Goal: Information Seeking & Learning: Learn about a topic

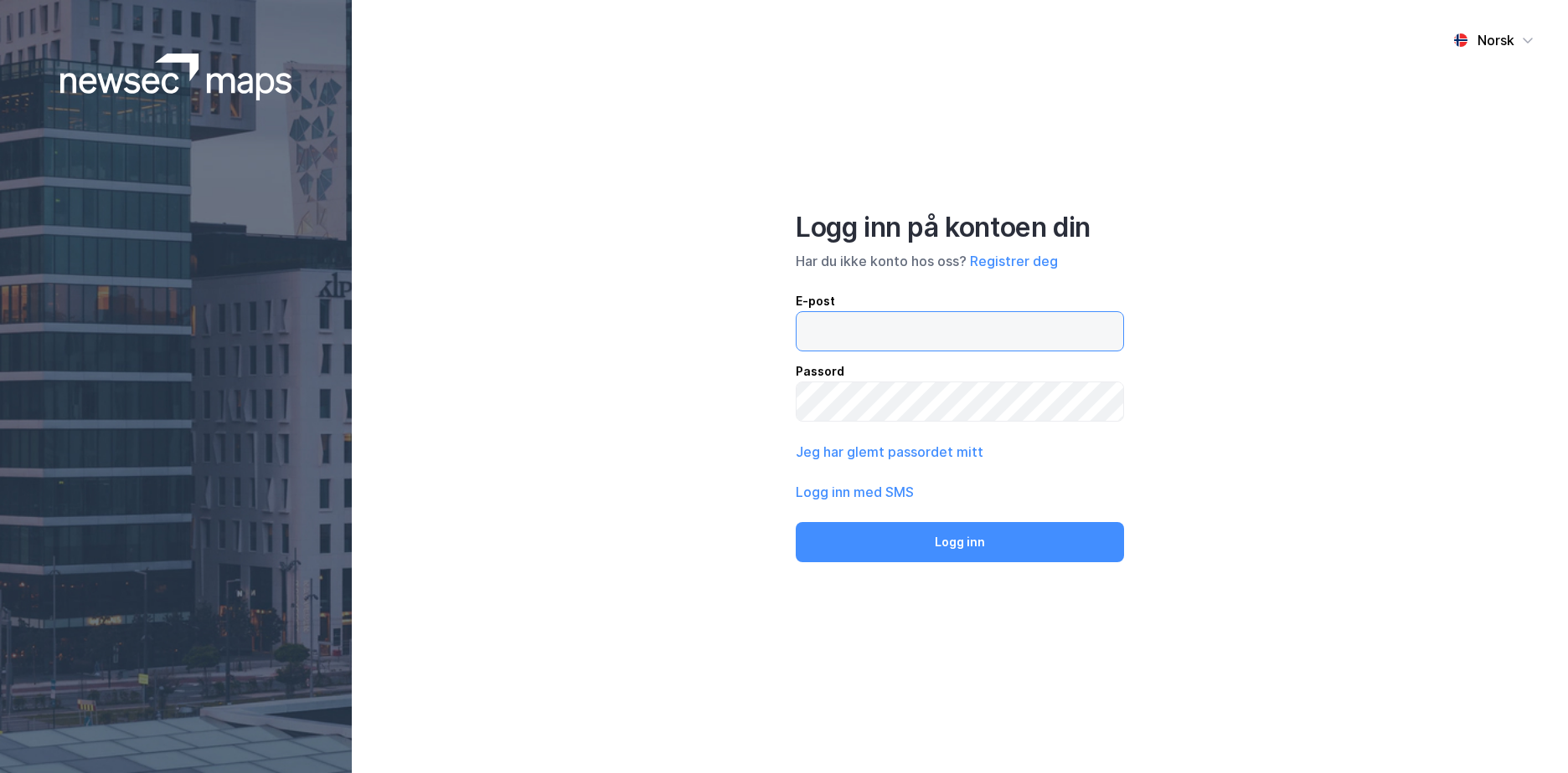
click at [815, 327] on input "email" at bounding box center [959, 331] width 327 height 38
type input "[EMAIL_ADDRESS][DOMAIN_NAME]"
click at [795, 522] on button "Logg inn" at bounding box center [959, 542] width 329 height 40
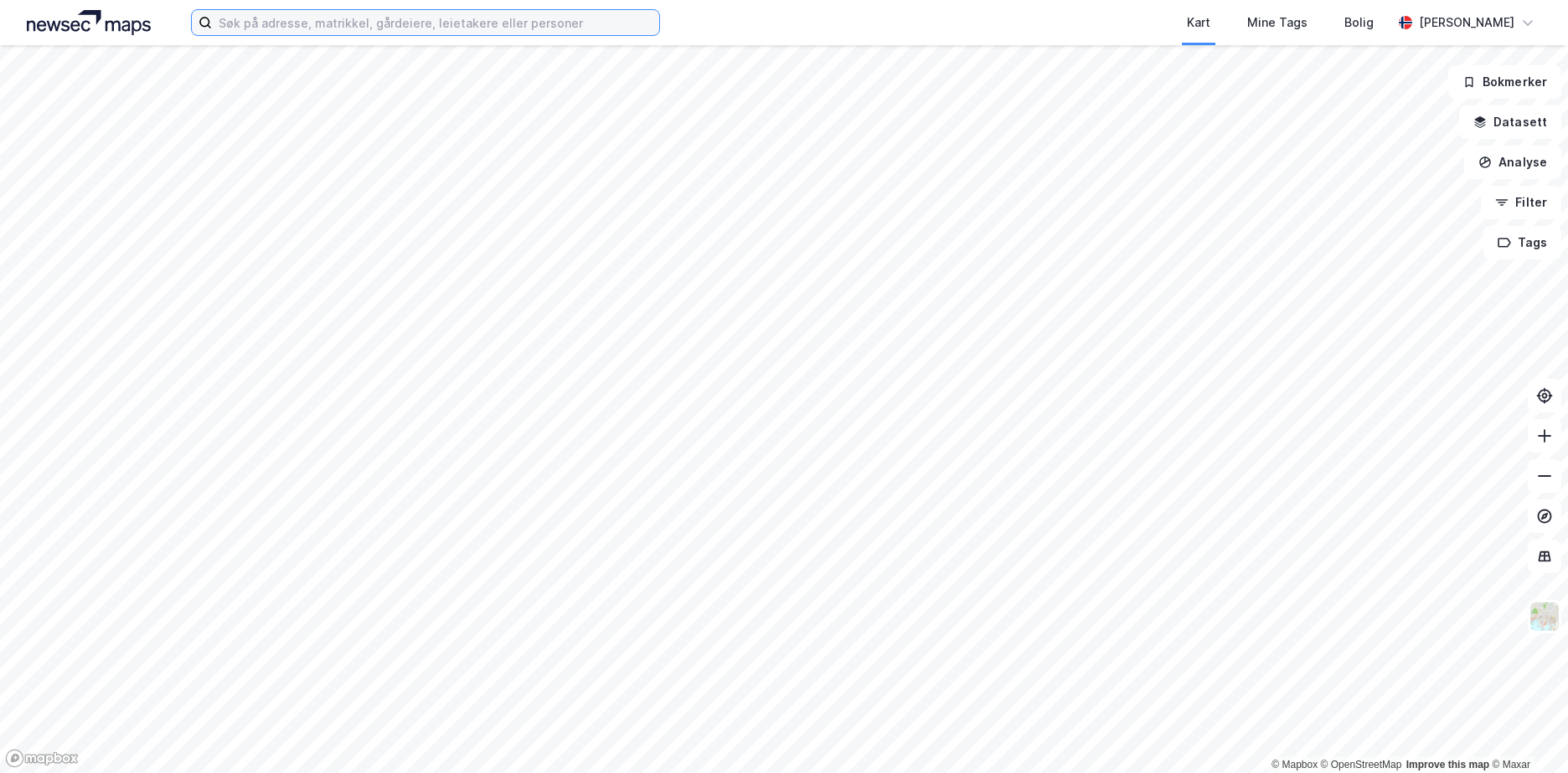
click at [300, 29] on input at bounding box center [435, 22] width 448 height 25
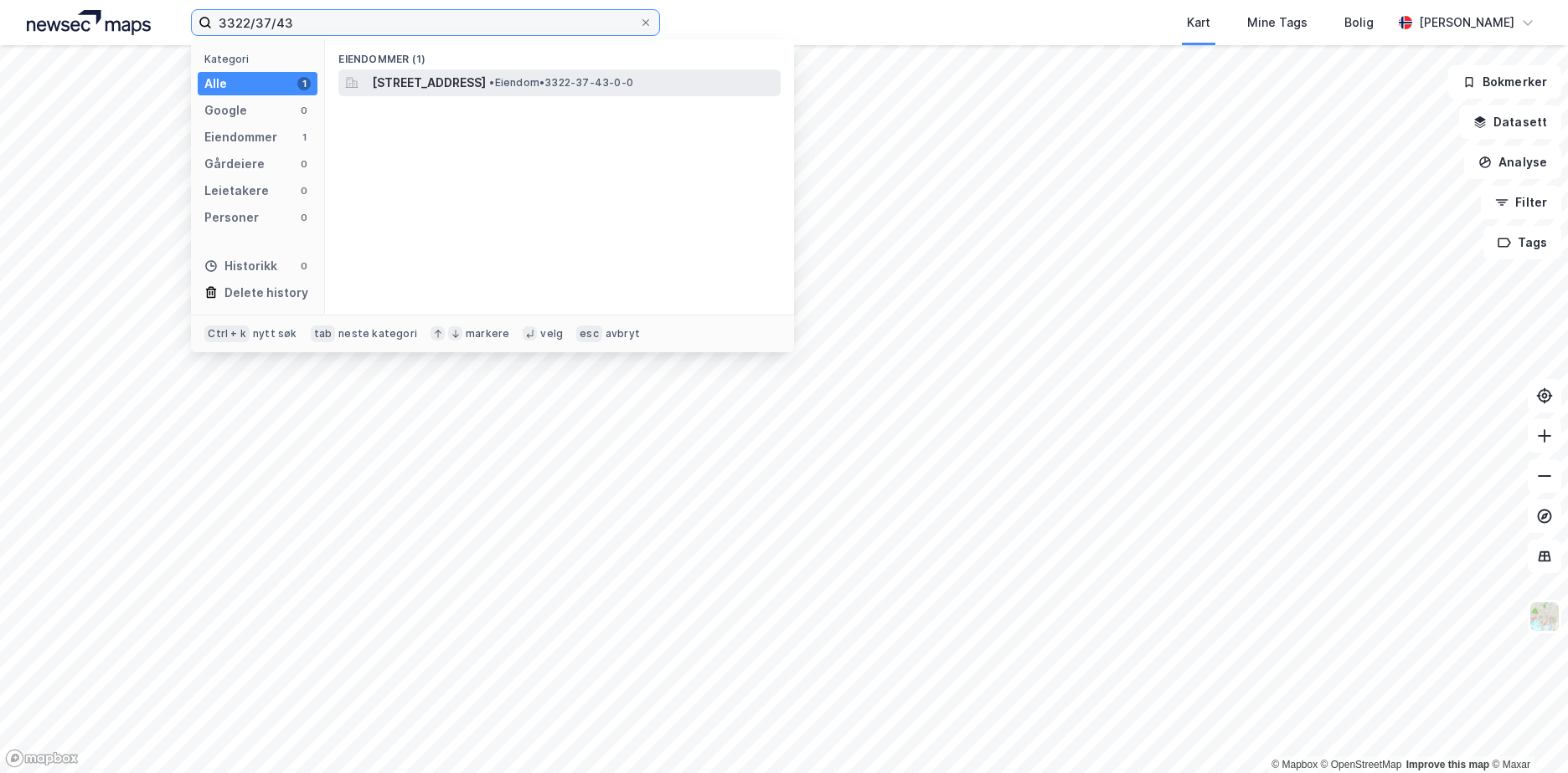
type input "3322/37/43"
click at [486, 79] on span "[STREET_ADDRESS]" at bounding box center [428, 83] width 114 height 20
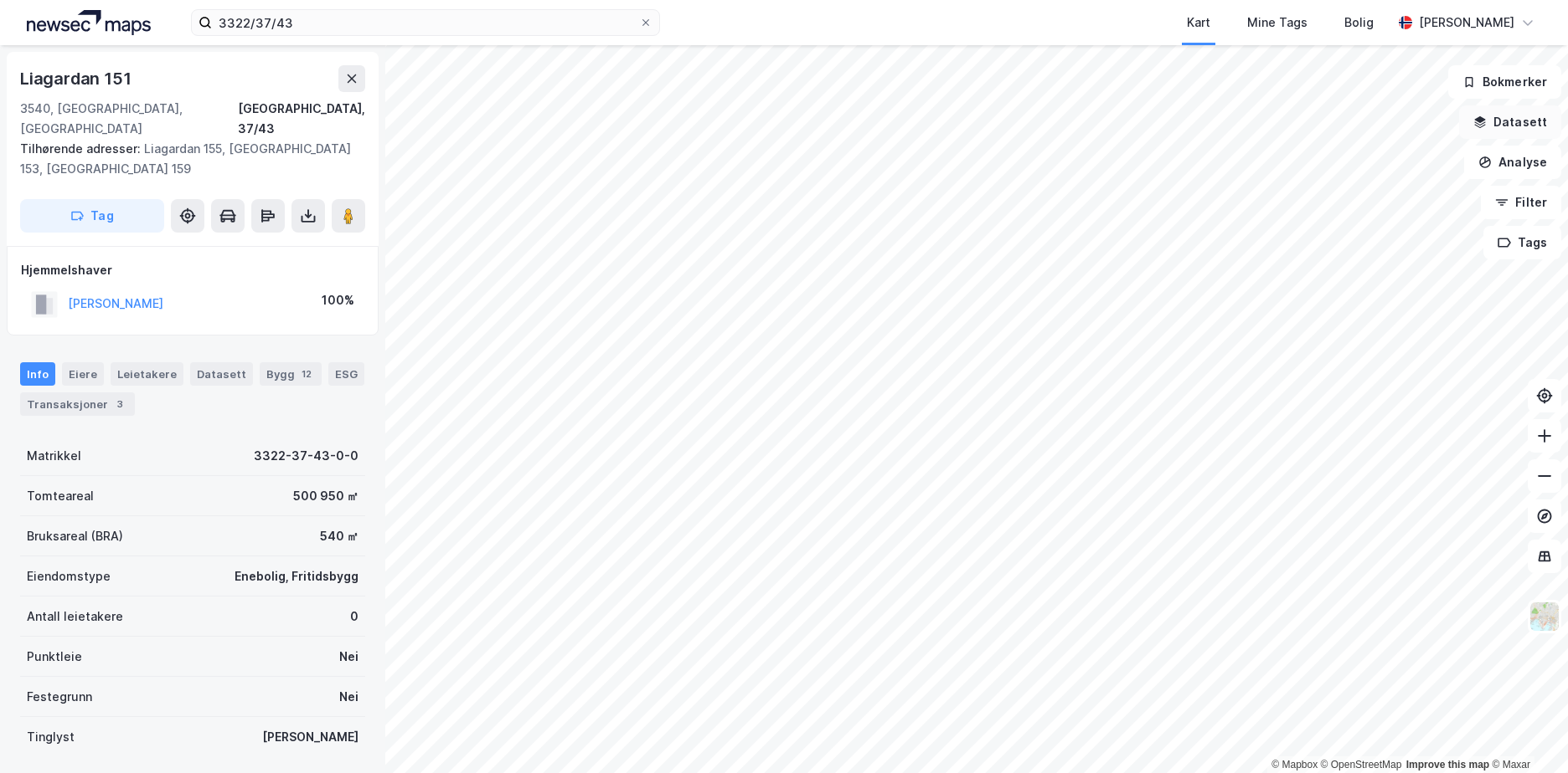
click at [1497, 118] on button "Datasett" at bounding box center [1510, 122] width 103 height 34
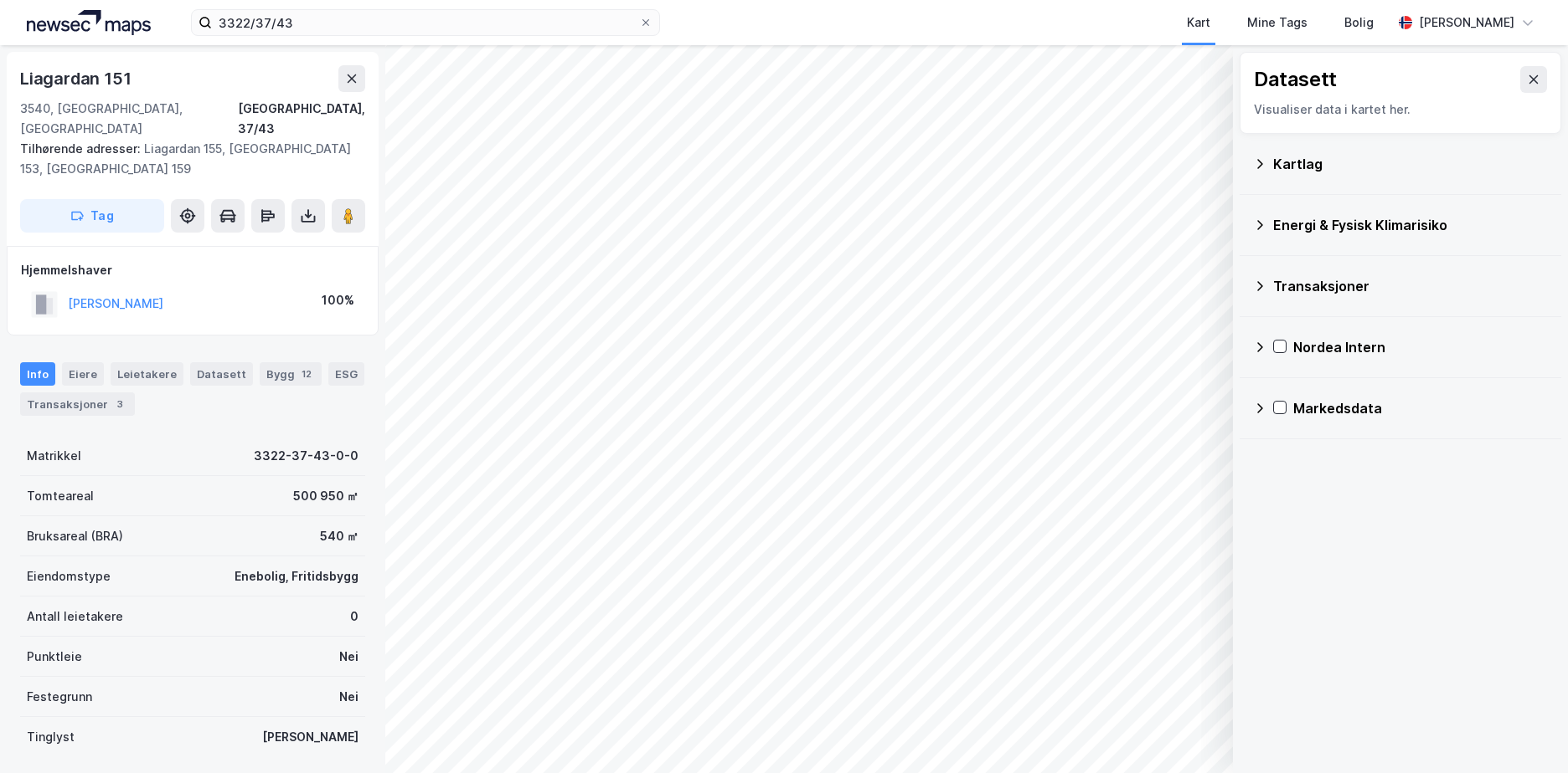
click at [1260, 226] on icon at bounding box center [1260, 225] width 14 height 14
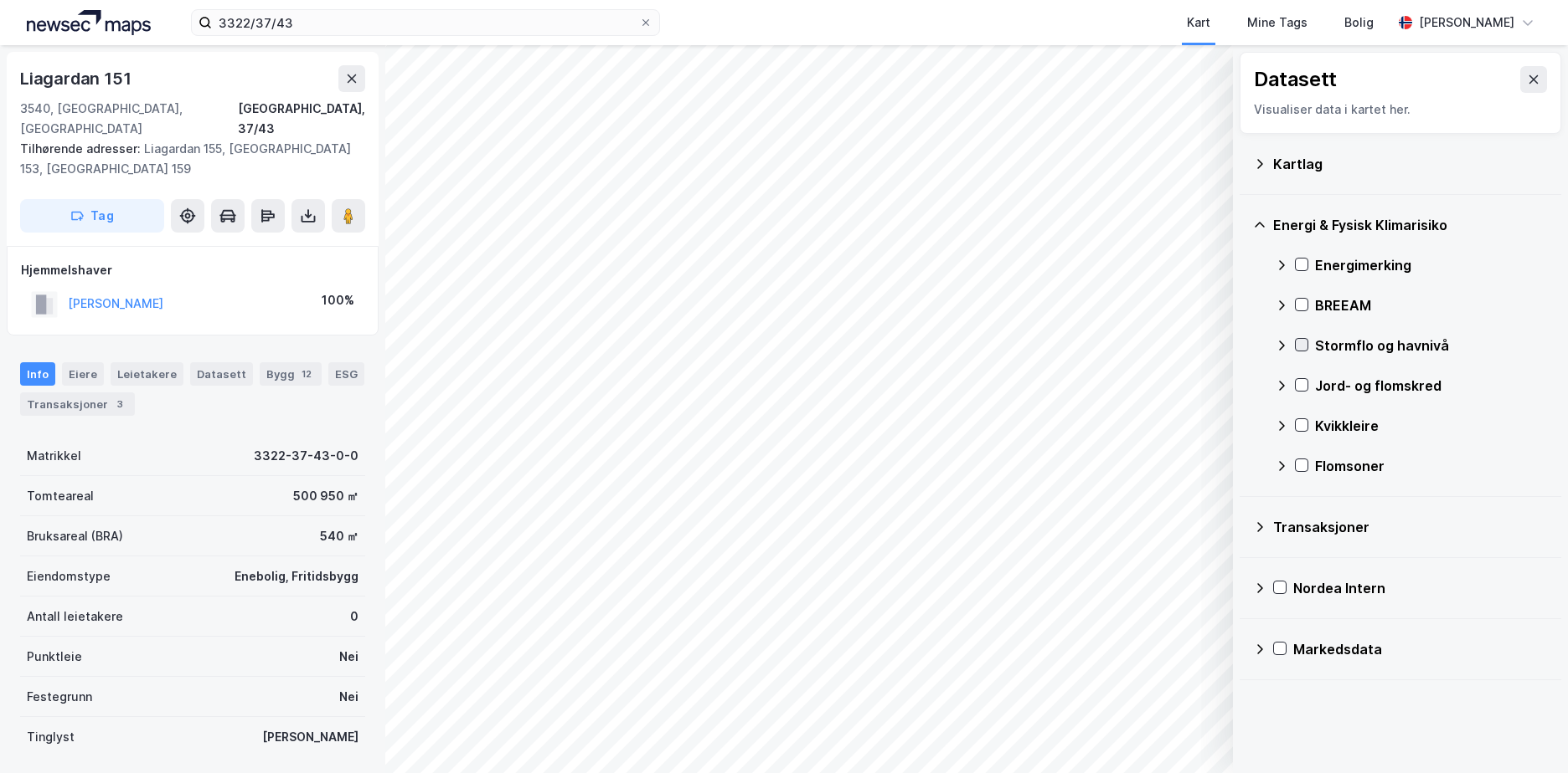
click at [1300, 341] on icon at bounding box center [1302, 345] width 12 height 12
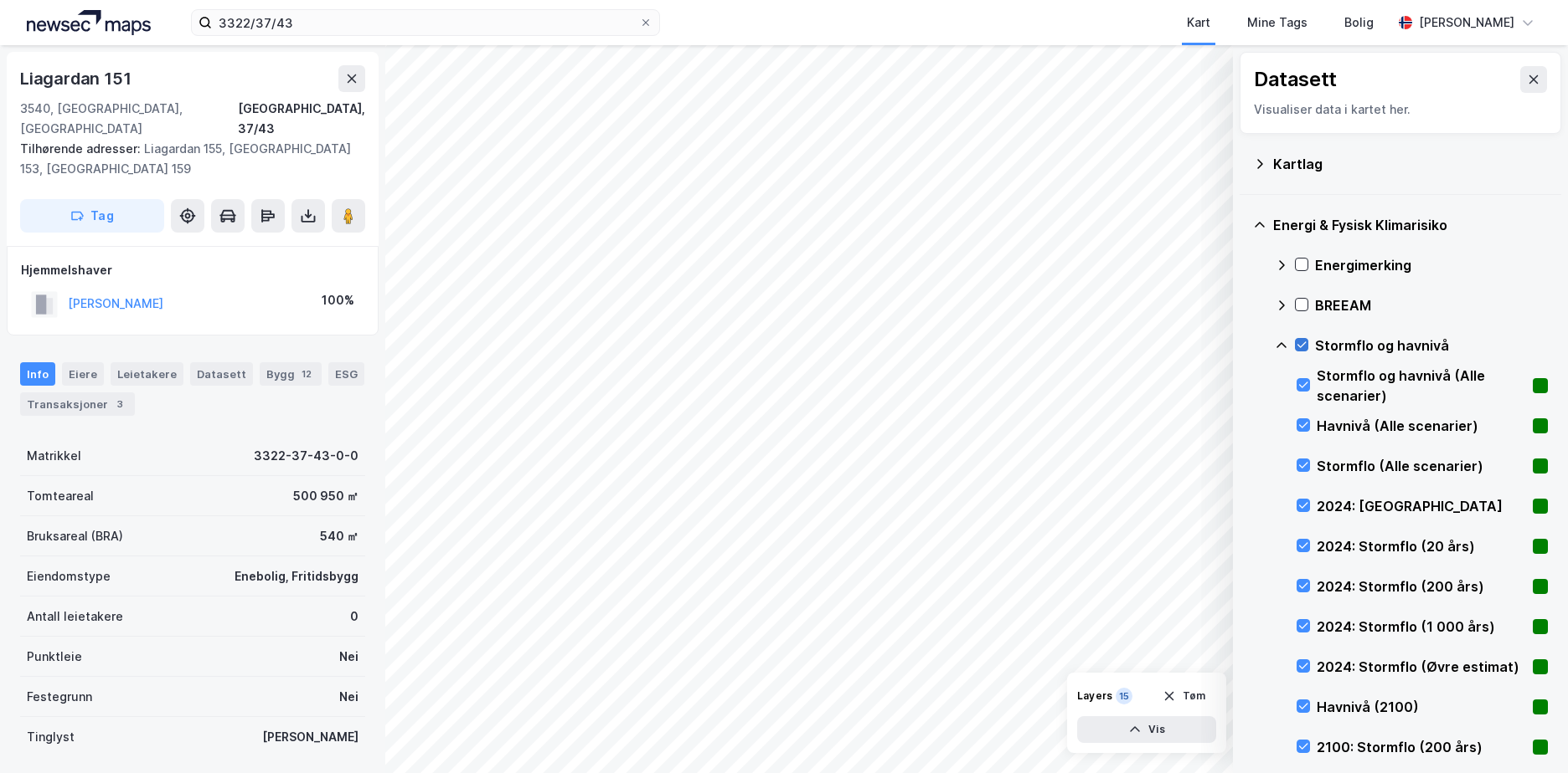
click at [1300, 341] on icon at bounding box center [1302, 345] width 12 height 12
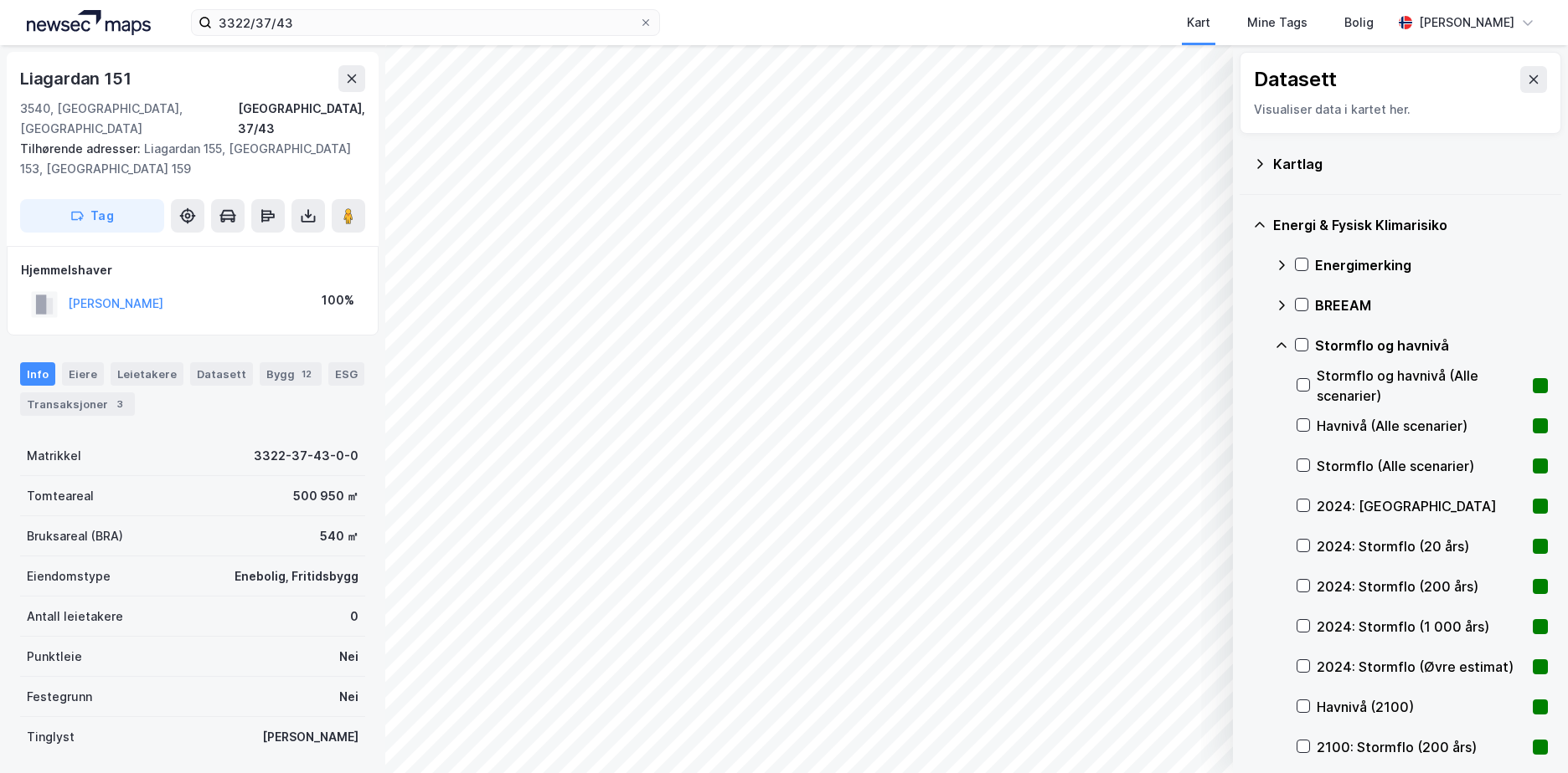
click at [1281, 339] on icon at bounding box center [1281, 346] width 14 height 14
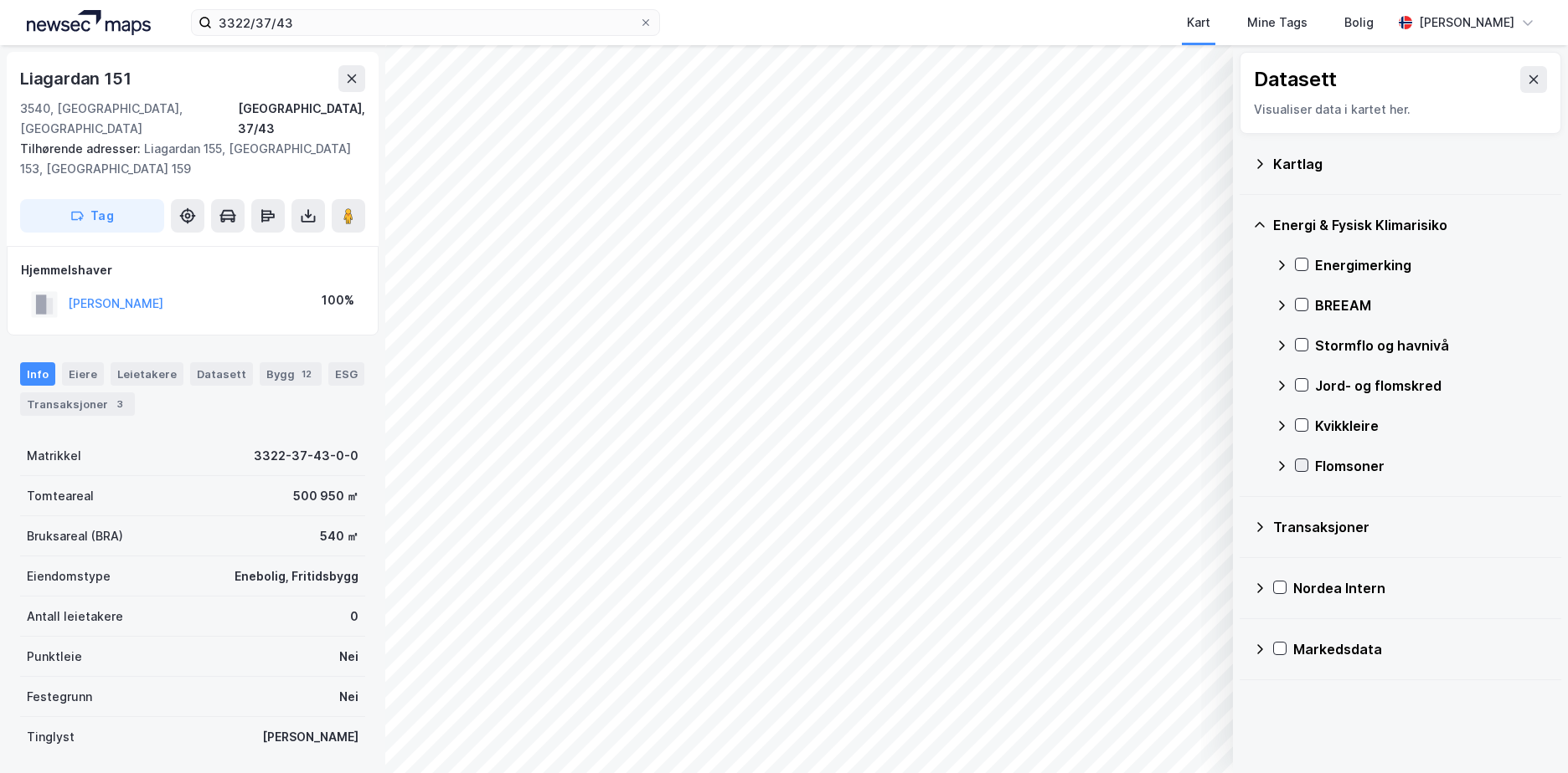
click at [1303, 465] on icon at bounding box center [1302, 465] width 12 height 12
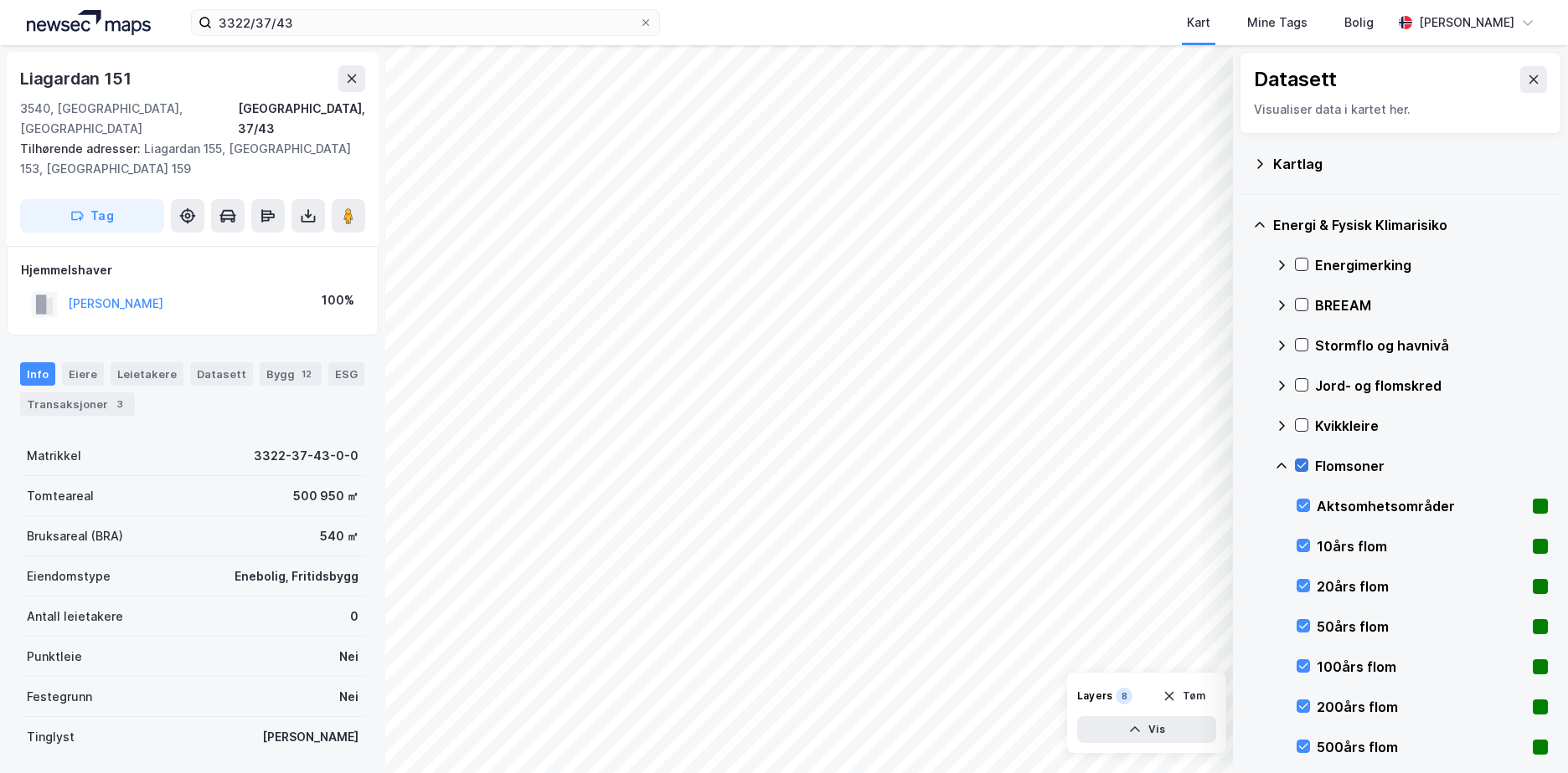
click at [1299, 465] on icon at bounding box center [1302, 465] width 12 height 12
click at [1297, 419] on div at bounding box center [1302, 425] width 14 height 14
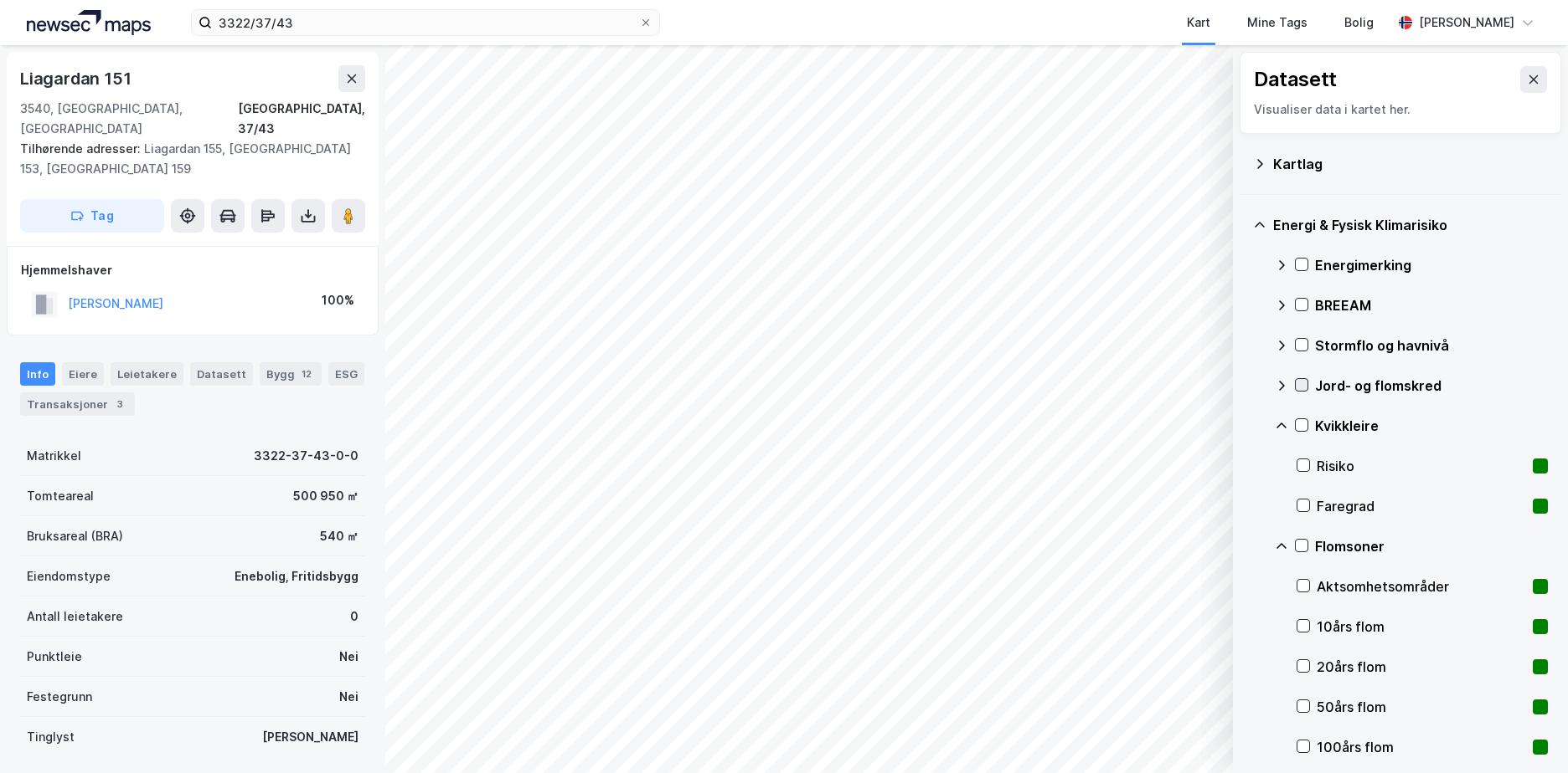
click at [1302, 381] on icon at bounding box center [1302, 384] width 12 height 12
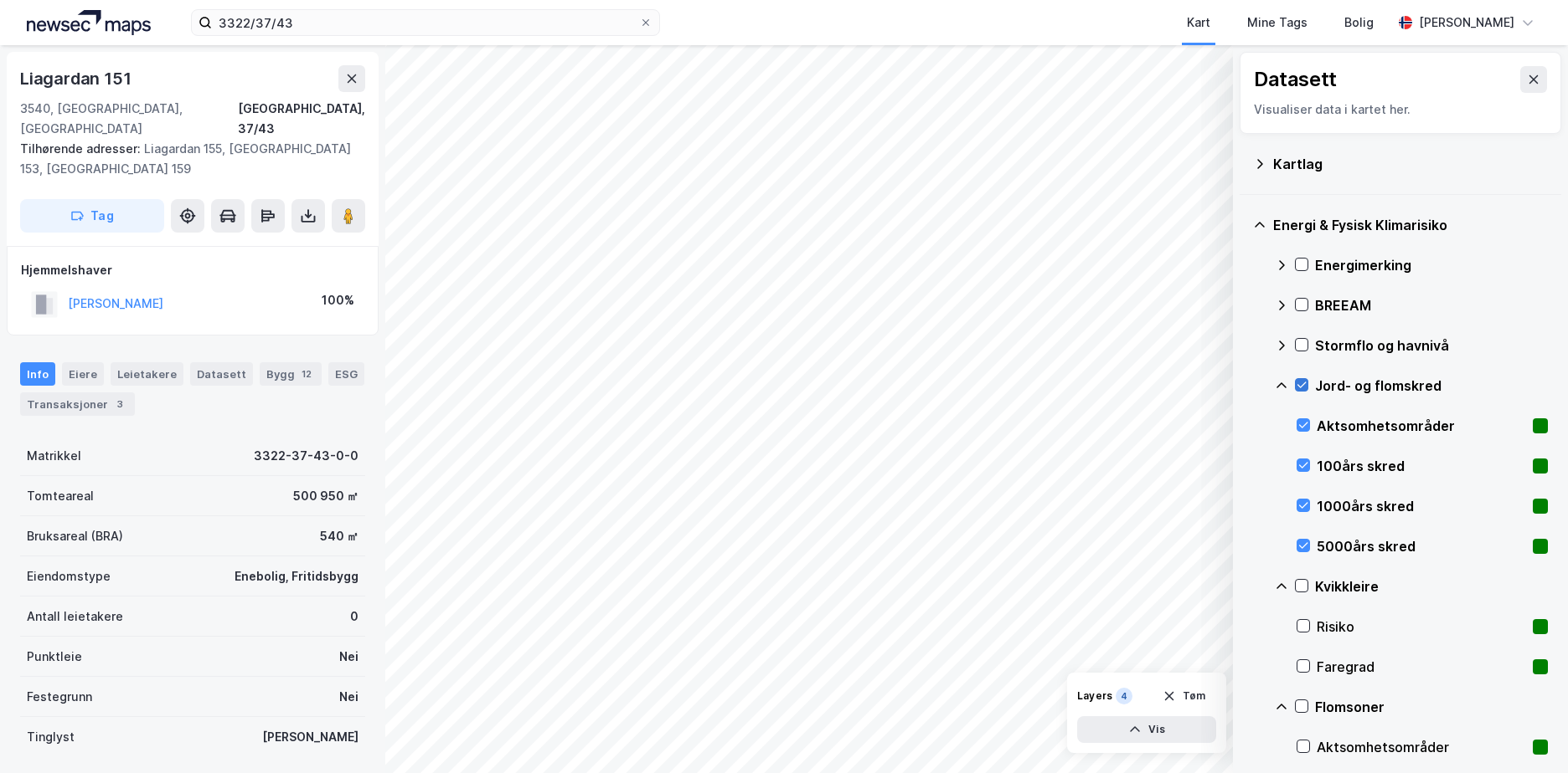
click at [1302, 381] on icon at bounding box center [1302, 384] width 12 height 12
click at [1150, 725] on button "Vis" at bounding box center [1147, 729] width 139 height 27
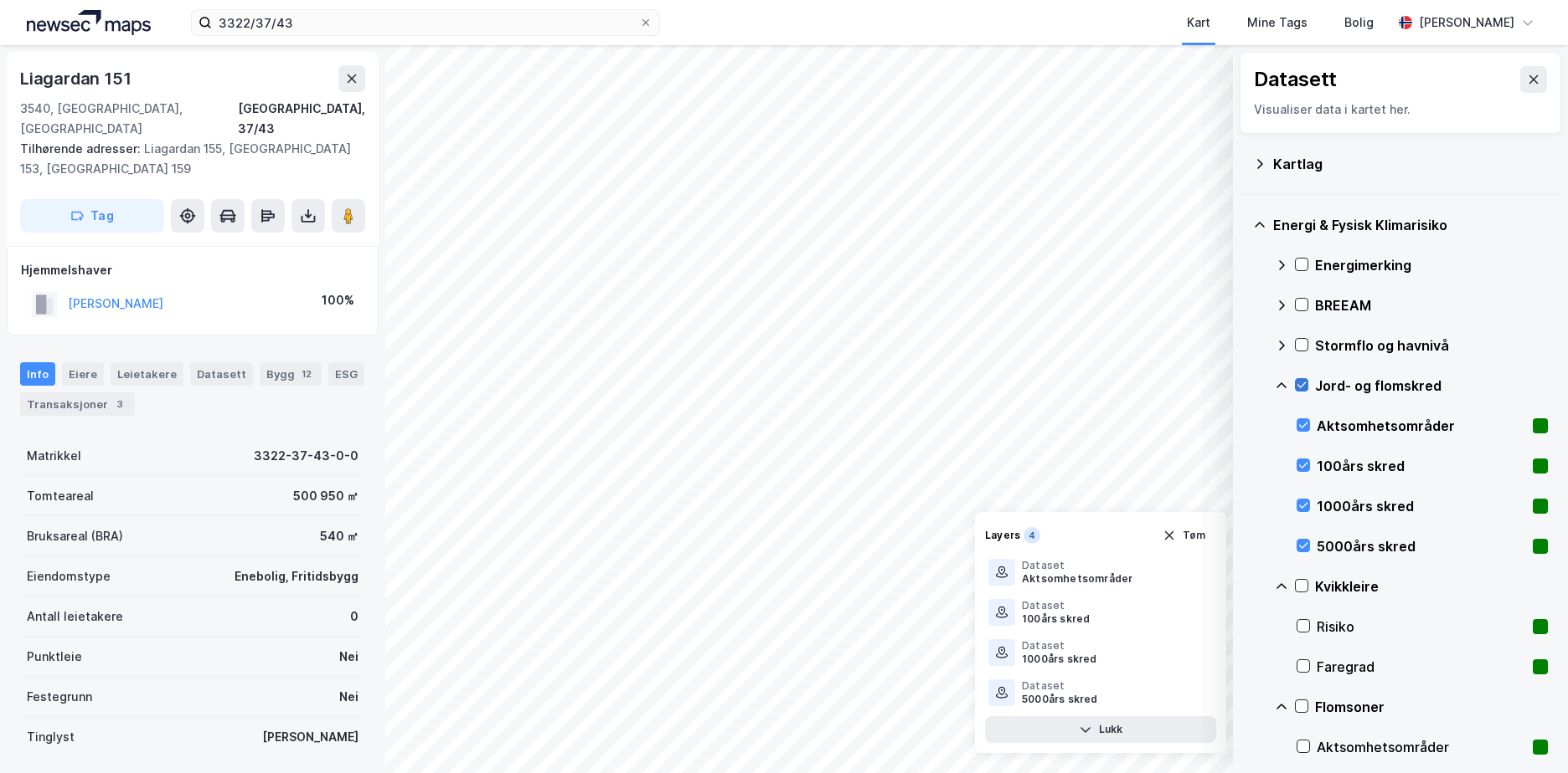
click at [1301, 380] on icon at bounding box center [1302, 384] width 12 height 12
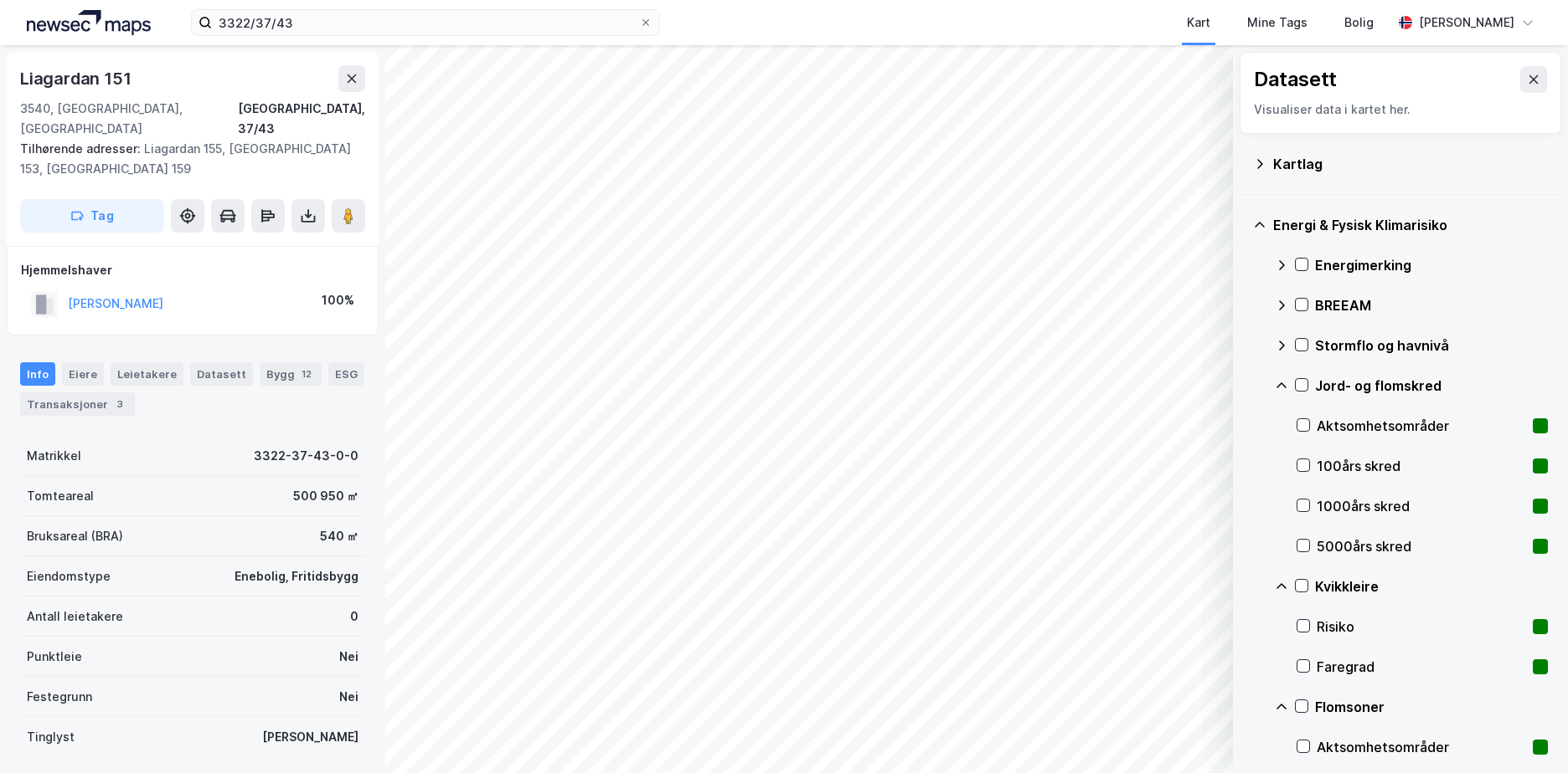
click at [1303, 458] on div "100års skred" at bounding box center [1422, 467] width 252 height 40
click at [1308, 501] on icon at bounding box center [1303, 505] width 12 height 12
click at [1304, 543] on icon at bounding box center [1303, 545] width 12 height 12
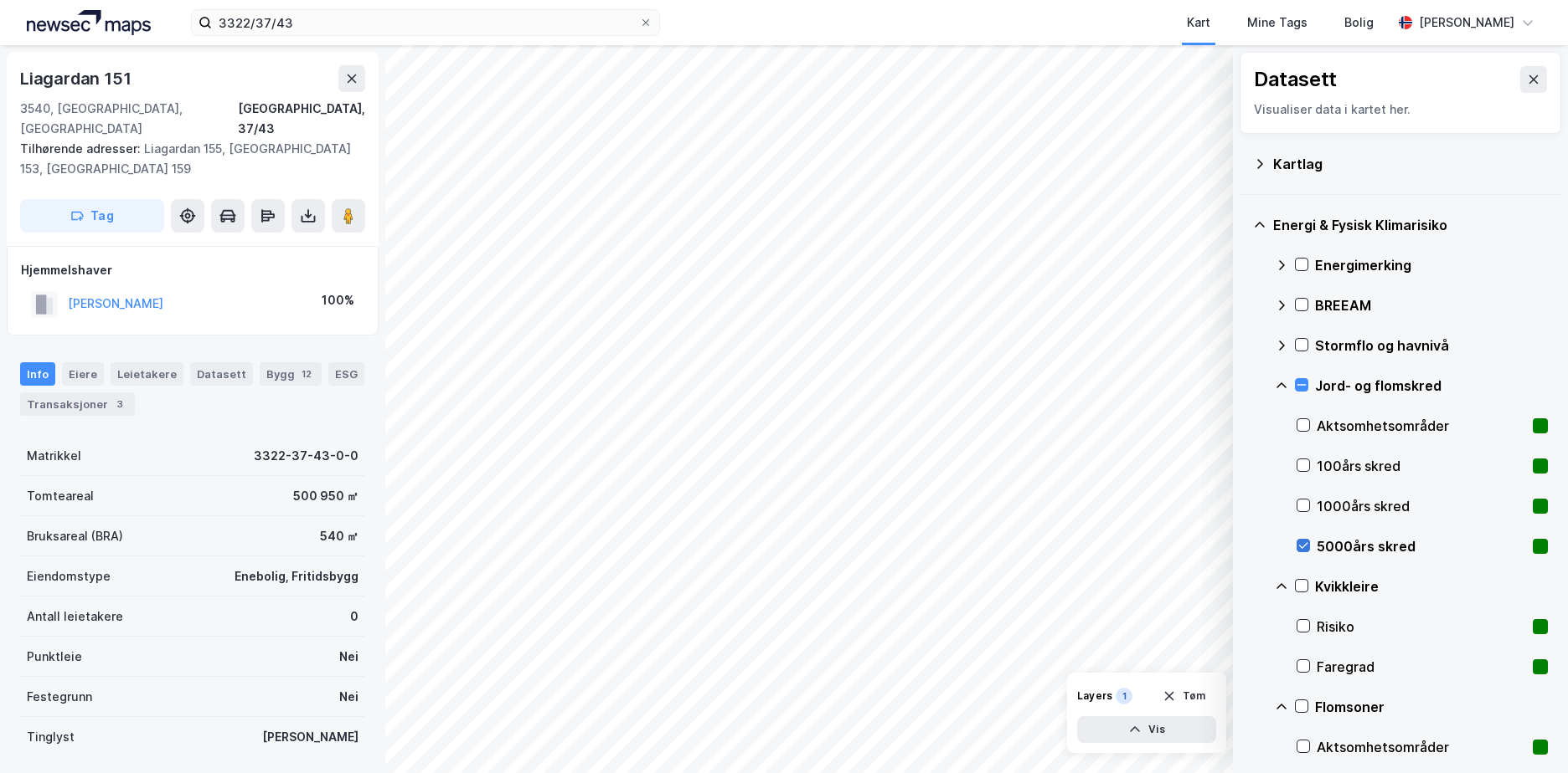
click at [1304, 543] on icon at bounding box center [1303, 545] width 12 height 12
click at [1298, 422] on icon at bounding box center [1303, 424] width 12 height 12
click at [1307, 749] on icon at bounding box center [1303, 746] width 12 height 12
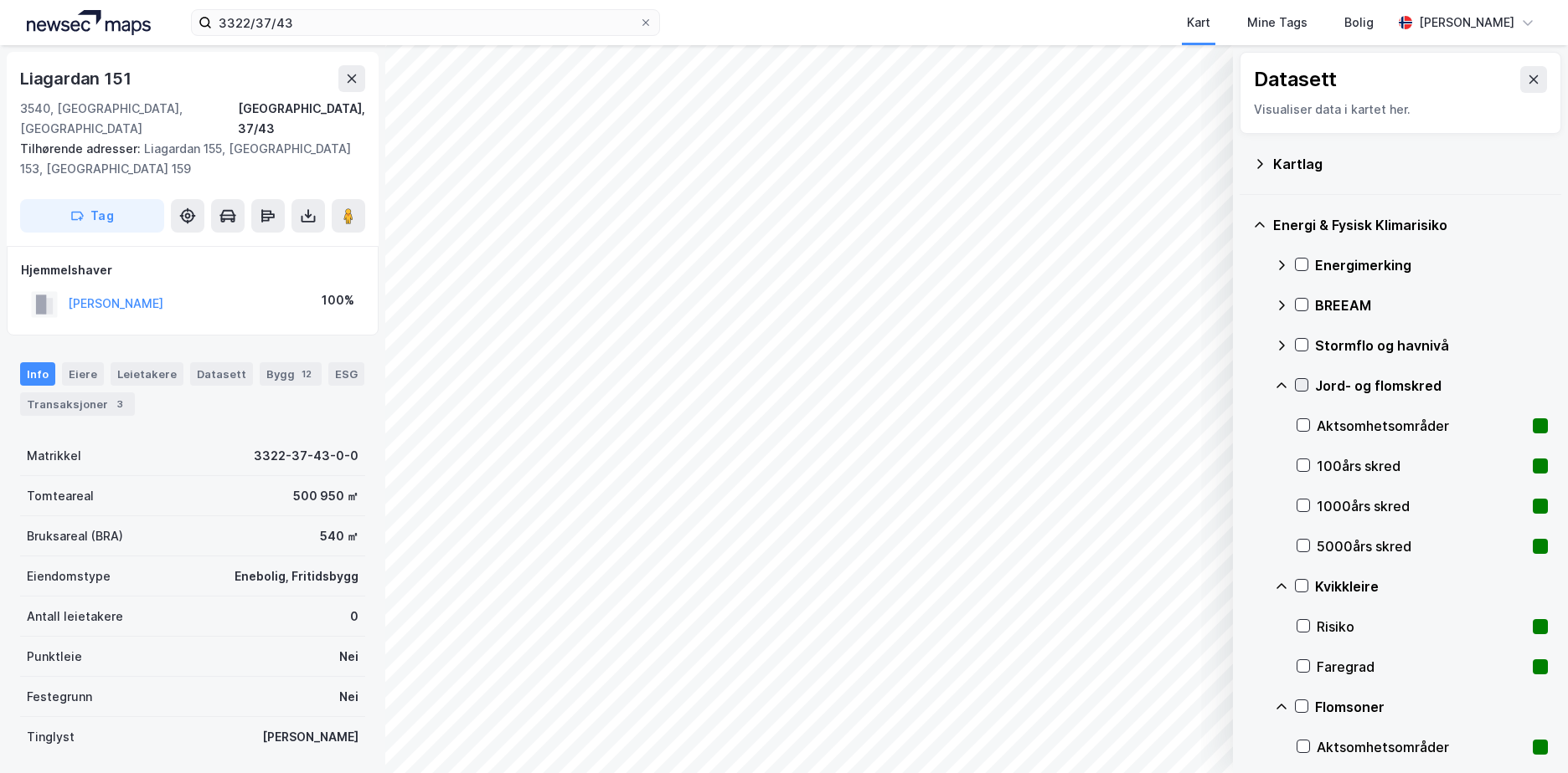
click at [1305, 386] on icon at bounding box center [1302, 384] width 12 height 12
click at [1257, 223] on icon at bounding box center [1260, 225] width 14 height 14
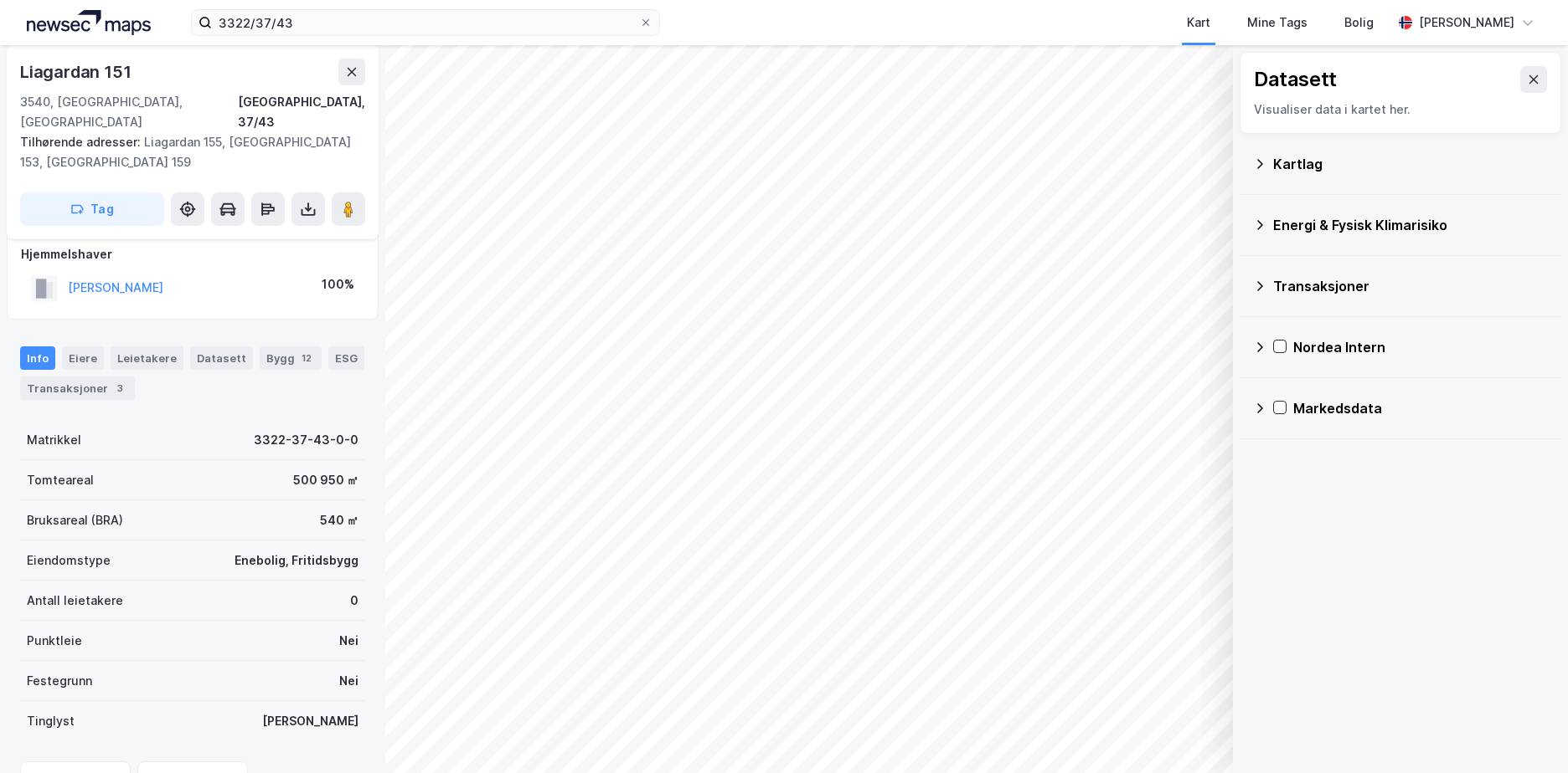
scroll to position [43, 0]
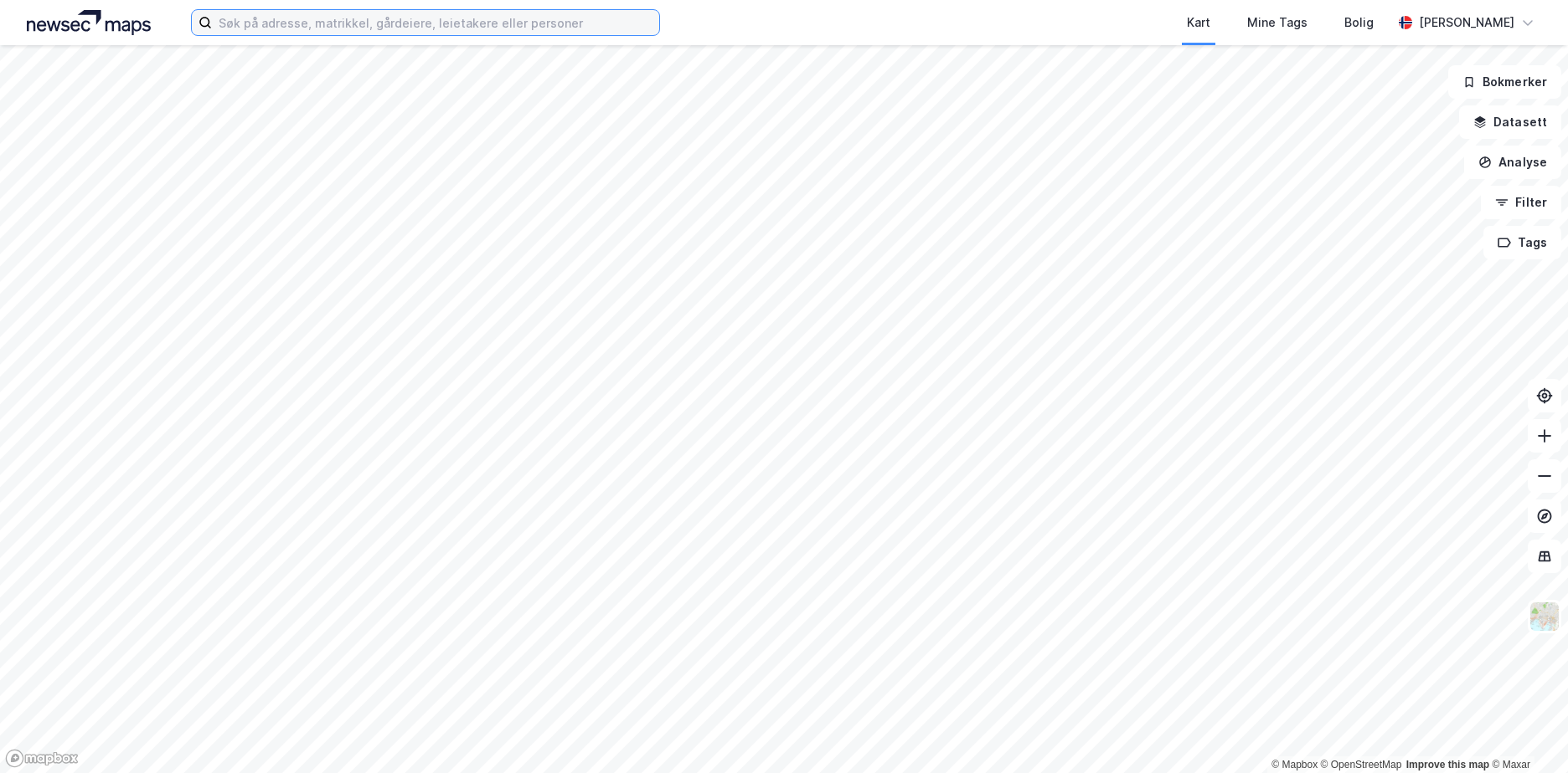
click at [350, 21] on input at bounding box center [435, 22] width 448 height 25
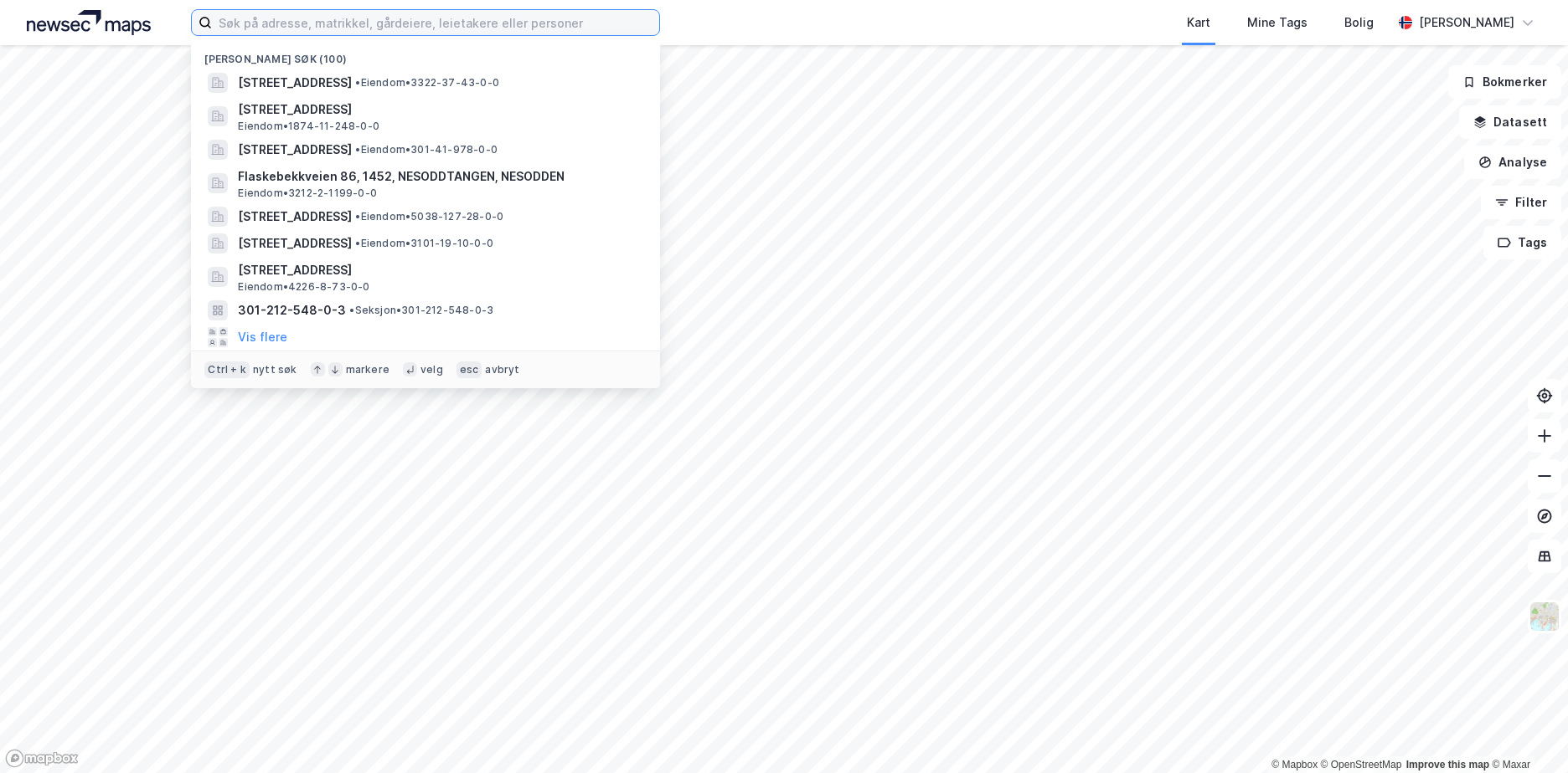
paste input "Marmorneset 21"
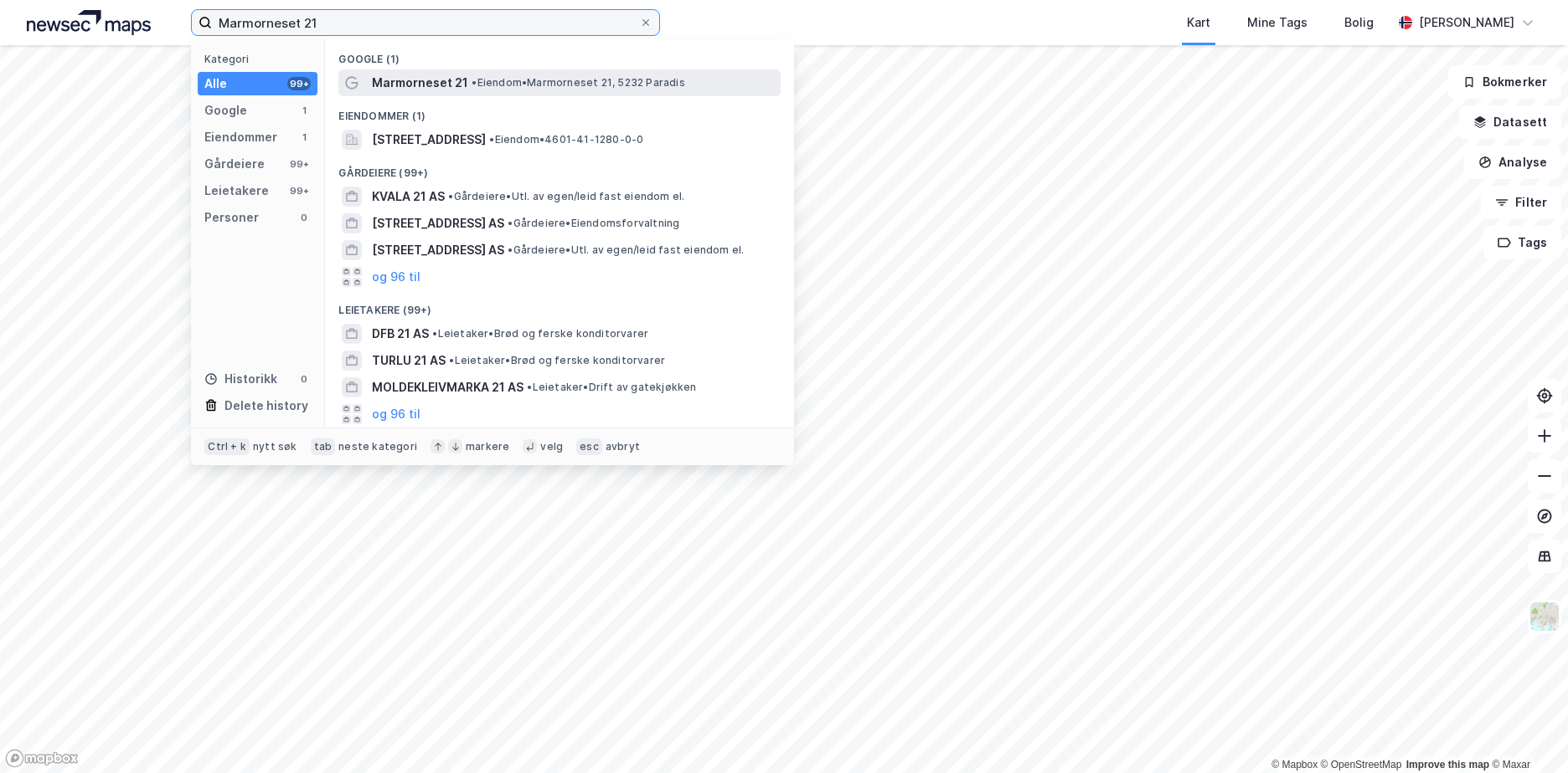
type input "Marmorneset 21"
click at [437, 85] on span "Marmorneset 21" at bounding box center [419, 83] width 96 height 20
